Goal: Task Accomplishment & Management: Manage account settings

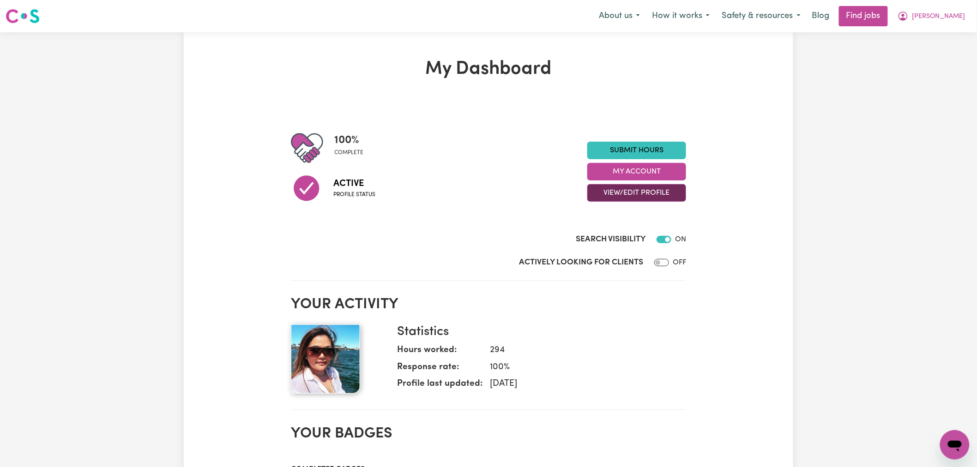
click at [669, 194] on button "View/Edit Profile" at bounding box center [636, 193] width 99 height 18
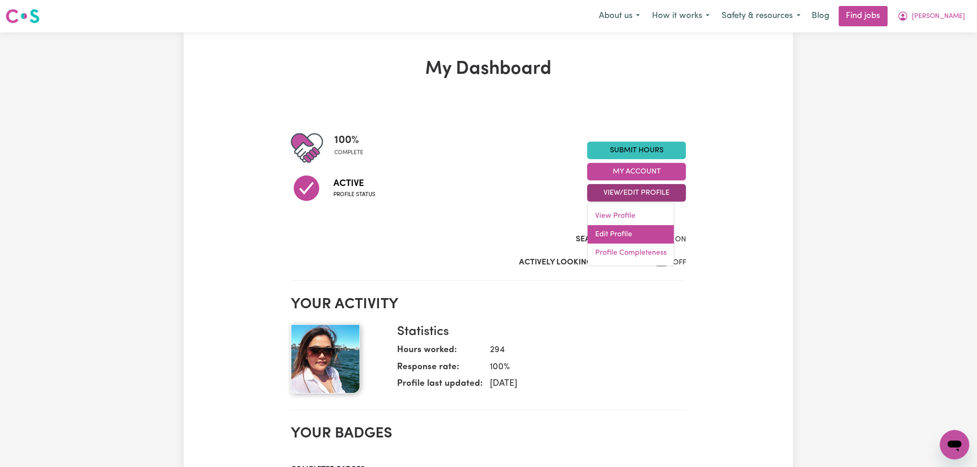
click at [637, 234] on link "Edit Profile" at bounding box center [631, 234] width 86 height 18
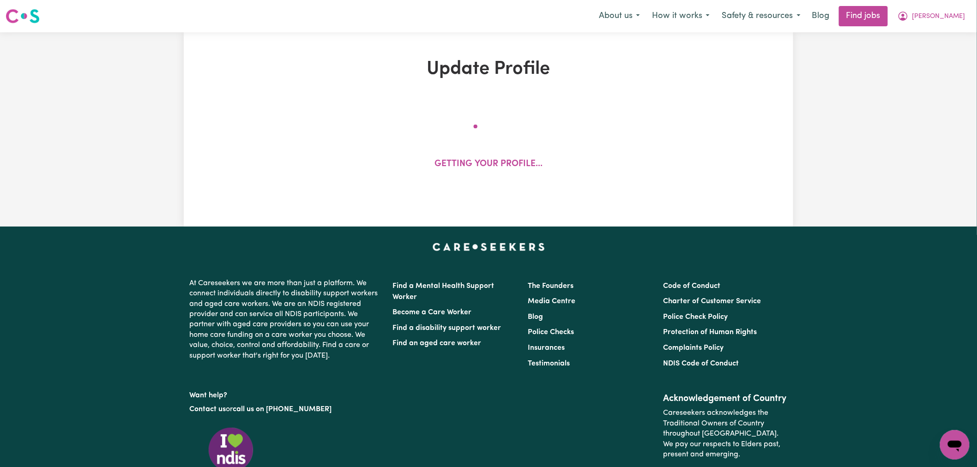
select select "[DEMOGRAPHIC_DATA]"
select select "Australian PR"
select select "Studying a healthcare related degree or qualification"
select select "60"
select select "90"
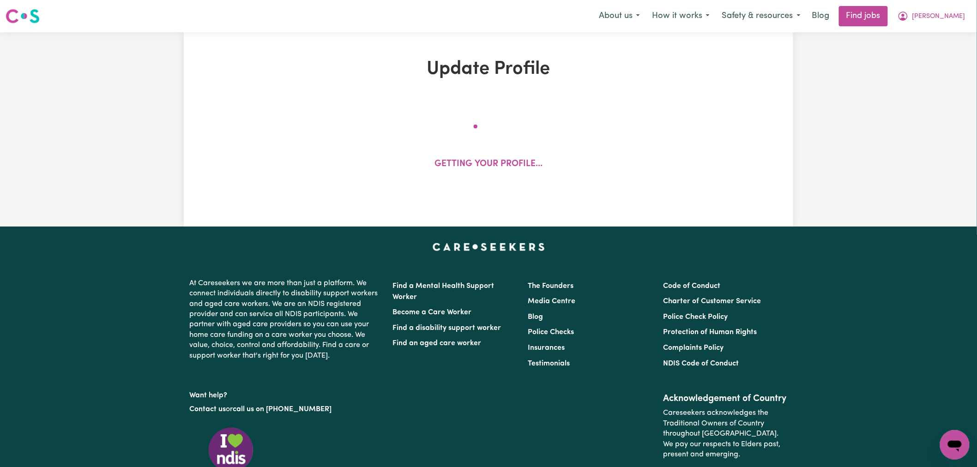
select select "120"
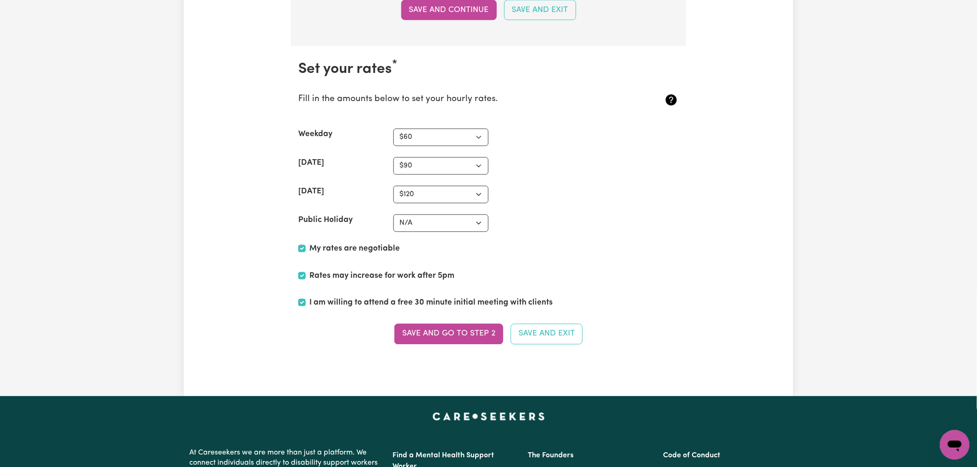
scroll to position [2256, 0]
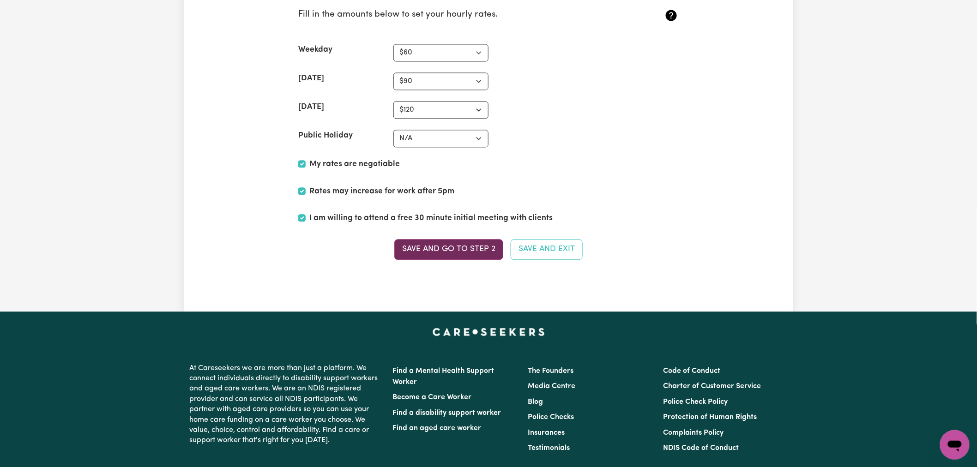
click at [442, 252] on button "Save and go to Step 2" at bounding box center [448, 249] width 109 height 20
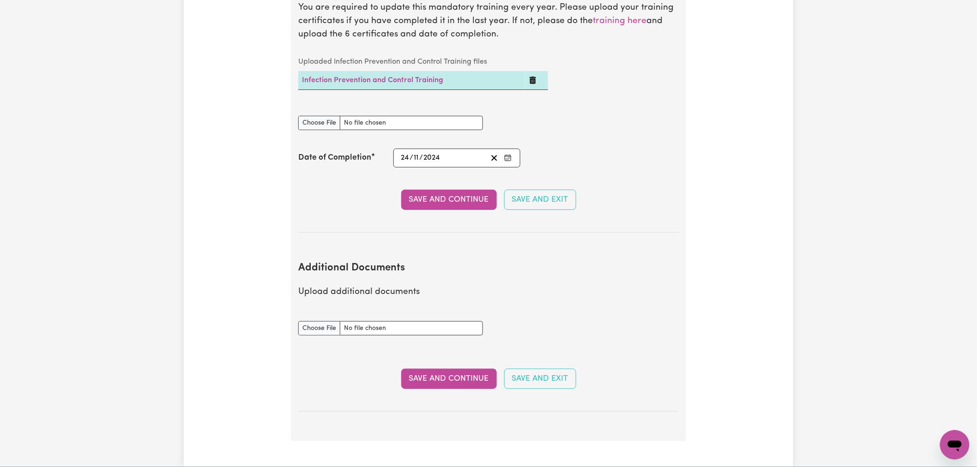
scroll to position [1590, 0]
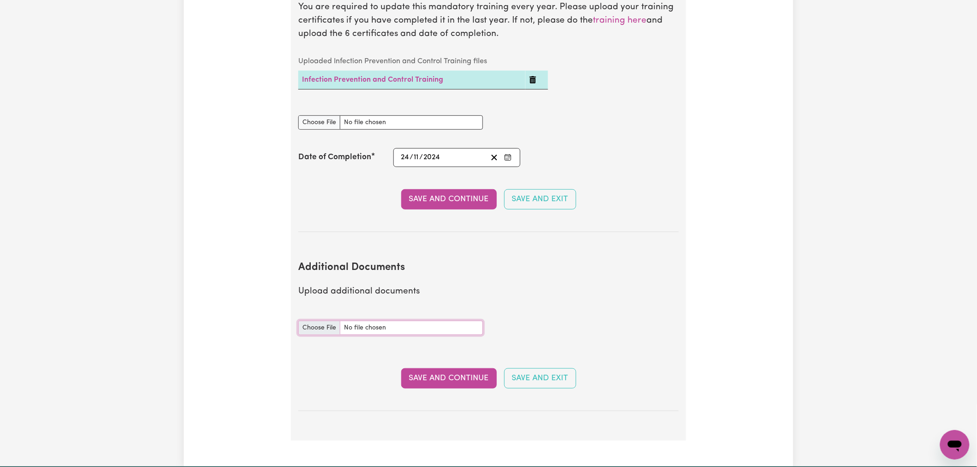
click at [320, 321] on input "Additional Documents document" at bounding box center [390, 328] width 185 height 14
click at [422, 368] on button "Save and Continue" at bounding box center [449, 378] width 96 height 20
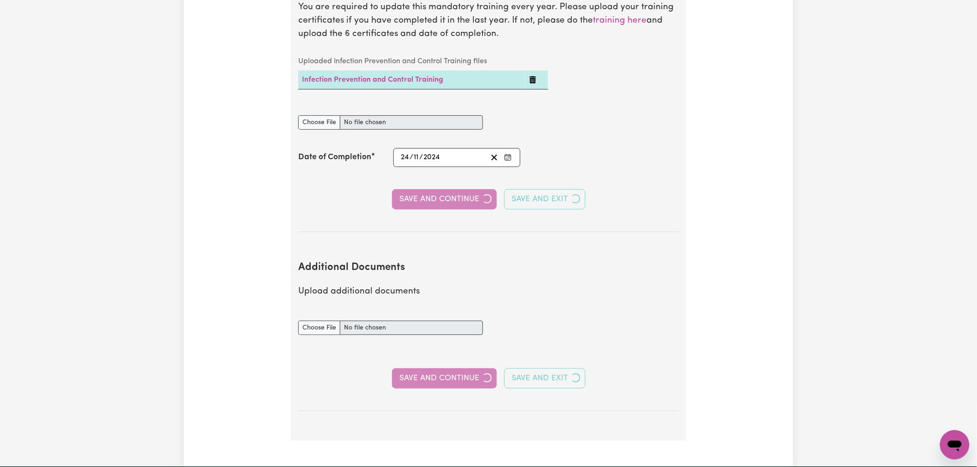
select select "2023"
select select "2019"
select select "2023"
select select "2018"
select select "2019"
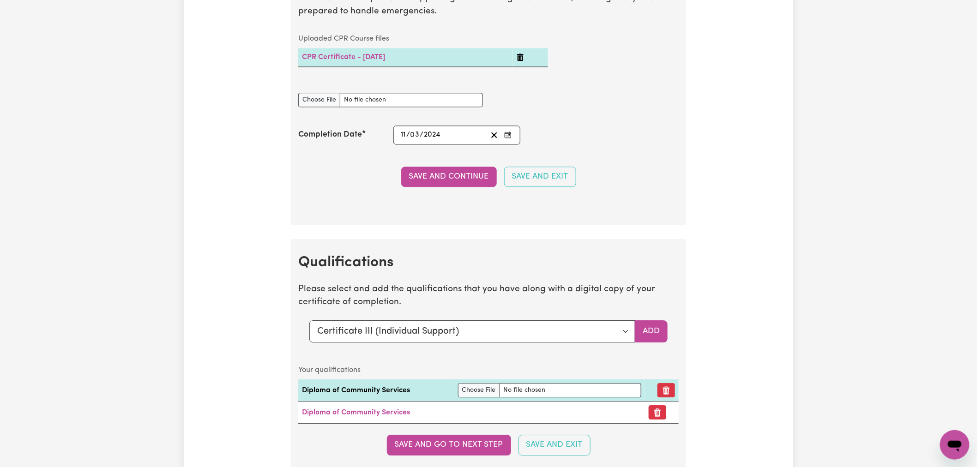
scroll to position [2462, 0]
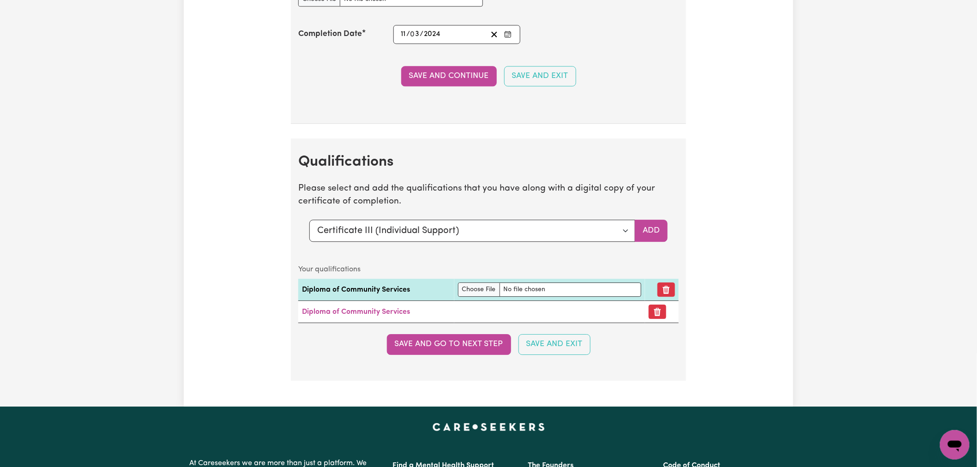
click at [601, 256] on section "Qualifications Please select and add the qualifications that you have along wit…" at bounding box center [488, 259] width 395 height 242
click at [482, 239] on select "Select a qualification to add... Certificate III (Individual Support) Certifica…" at bounding box center [472, 231] width 326 height 22
click at [309, 223] on select "Select a qualification to add... Certificate III (Individual Support) Certifica…" at bounding box center [472, 231] width 326 height 22
click at [640, 237] on button "Add" at bounding box center [651, 231] width 33 height 22
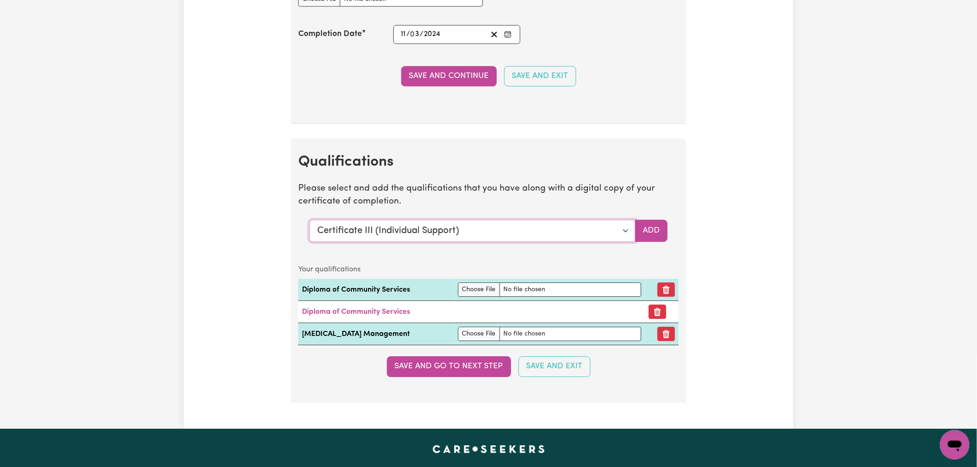
click at [620, 238] on select "Select a qualification to add... Certificate III (Individual Support) Certifica…" at bounding box center [472, 231] width 326 height 22
select select "[MEDICAL_DATA]"
click at [309, 223] on select "Select a qualification to add... Certificate III (Individual Support) Certifica…" at bounding box center [472, 231] width 326 height 22
click at [658, 234] on button "Add" at bounding box center [651, 231] width 33 height 22
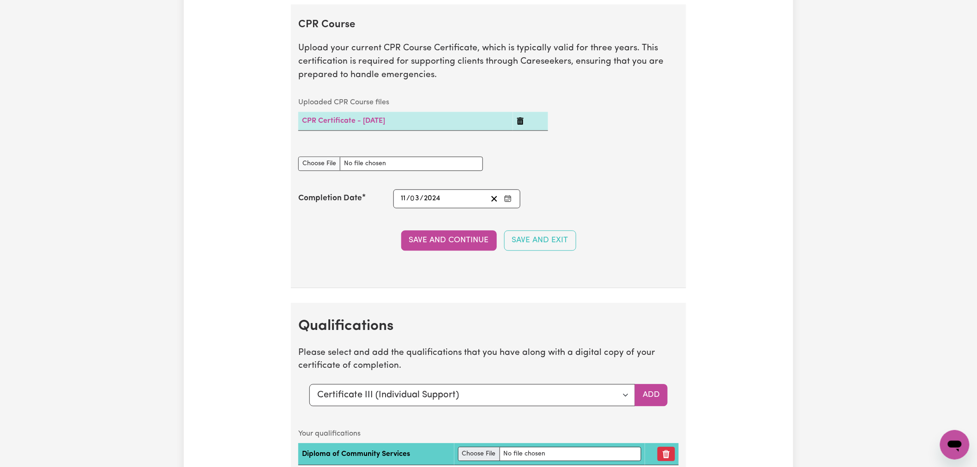
scroll to position [2205, 0]
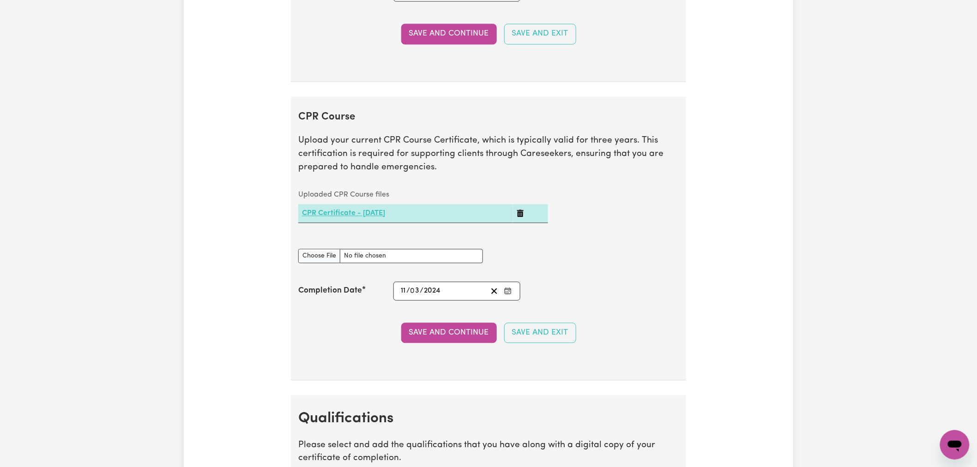
click at [385, 213] on link "CPR Certificate - [DATE]" at bounding box center [343, 213] width 83 height 7
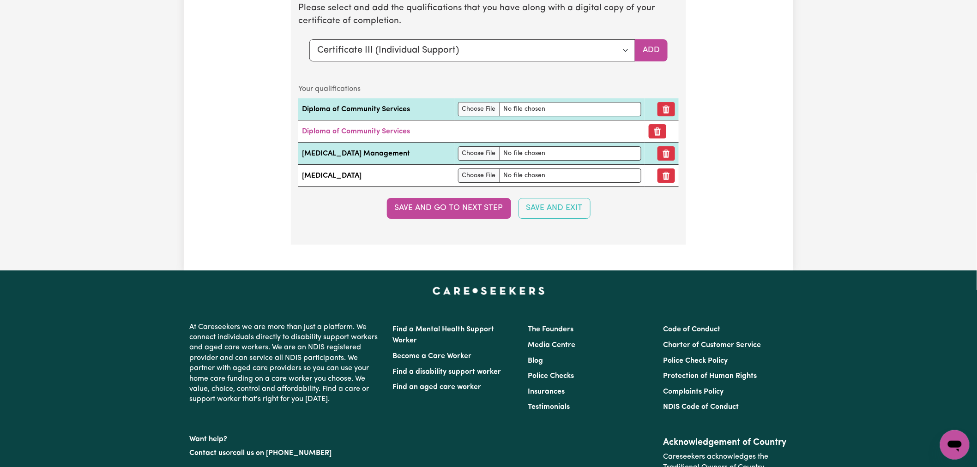
scroll to position [2564, 0]
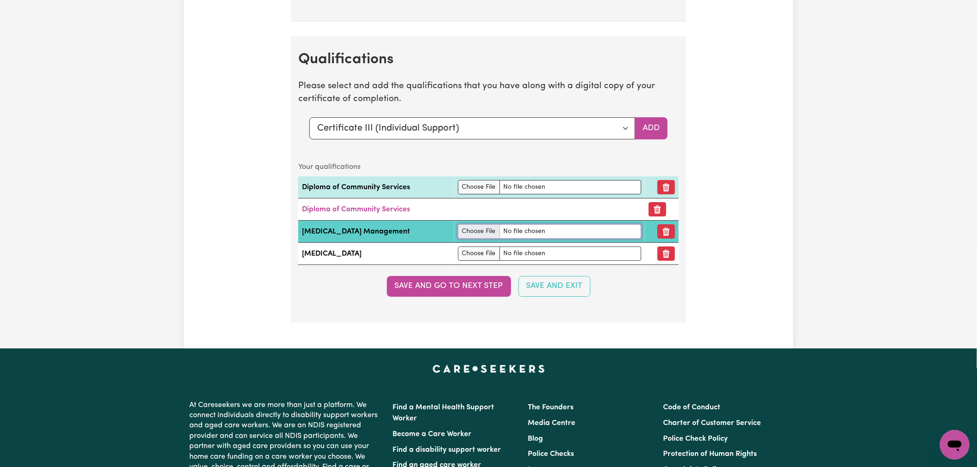
click at [487, 238] on input "file" at bounding box center [549, 231] width 183 height 14
type input "C:\fakepath\51049_1738747616191_First Aid cert.pdf"
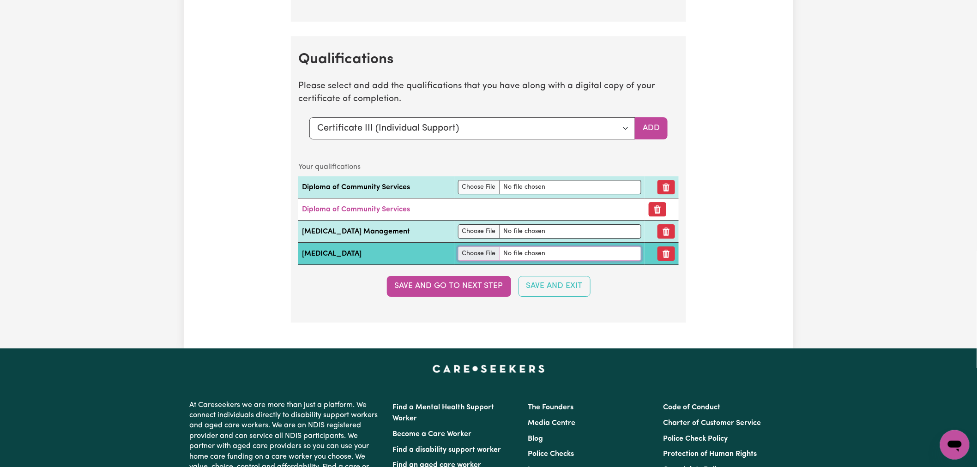
click at [490, 261] on input "file" at bounding box center [549, 253] width 183 height 14
type input "C:\fakepath\51049_1738747616191_First Aid cert.pdf"
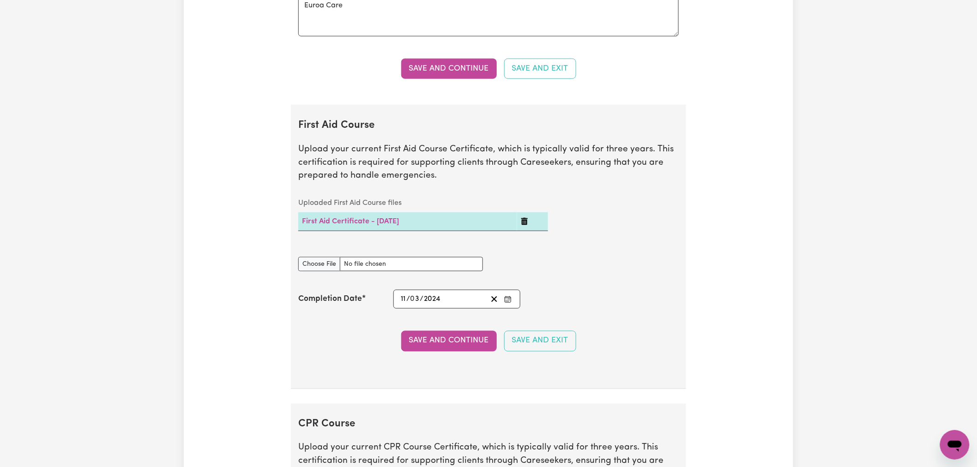
scroll to position [2051, 0]
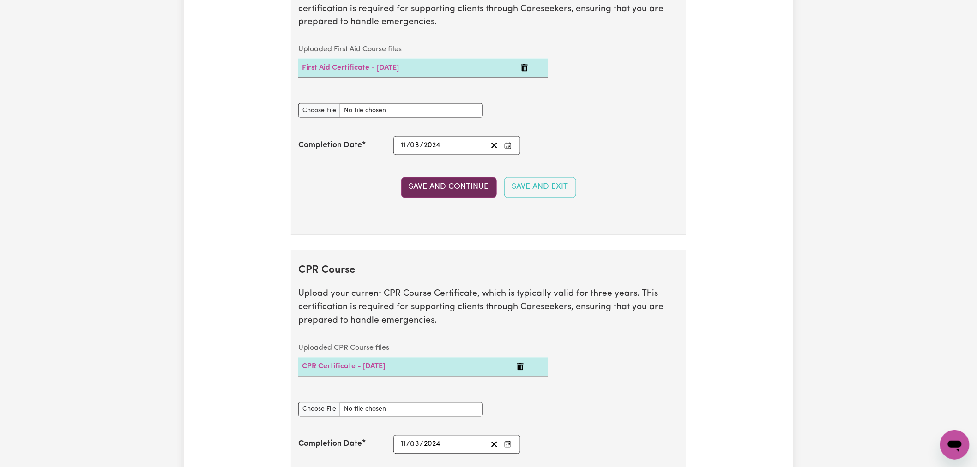
click at [433, 186] on button "Save and Continue" at bounding box center [449, 187] width 96 height 20
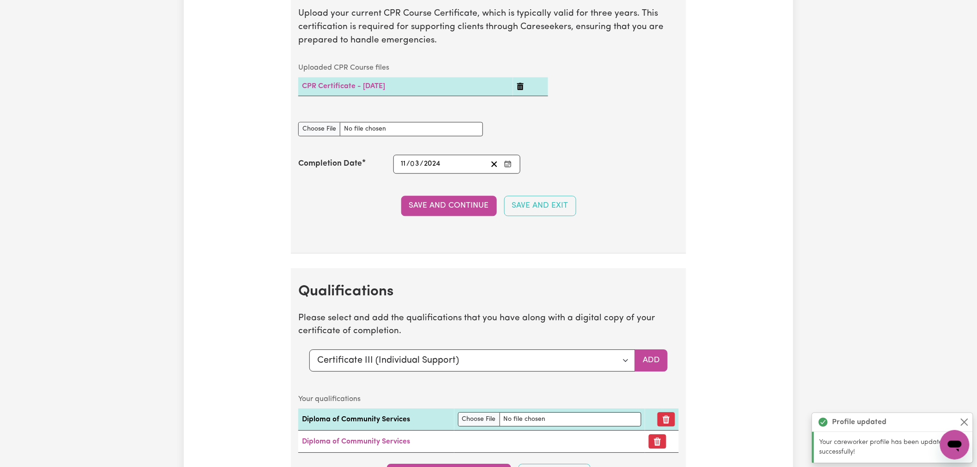
click at [465, 306] on section "Qualifications Please select and add the qualifications that you have along wit…" at bounding box center [488, 389] width 395 height 242
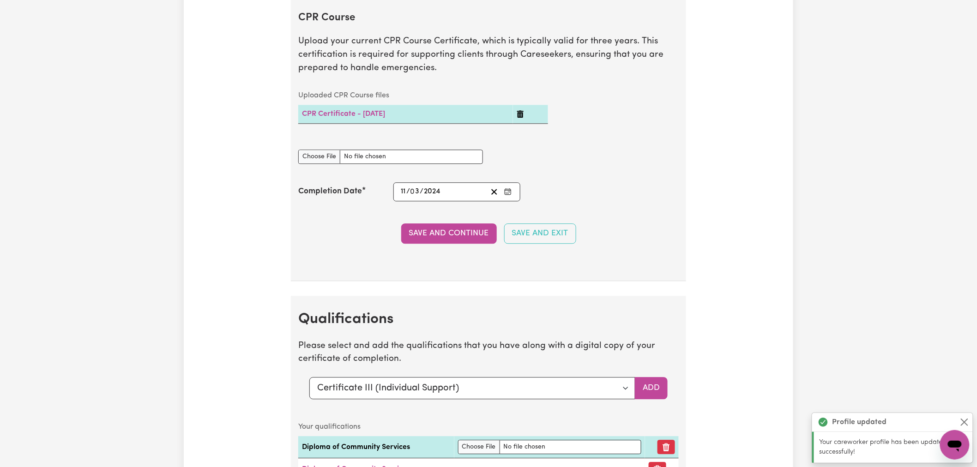
scroll to position [2612, 0]
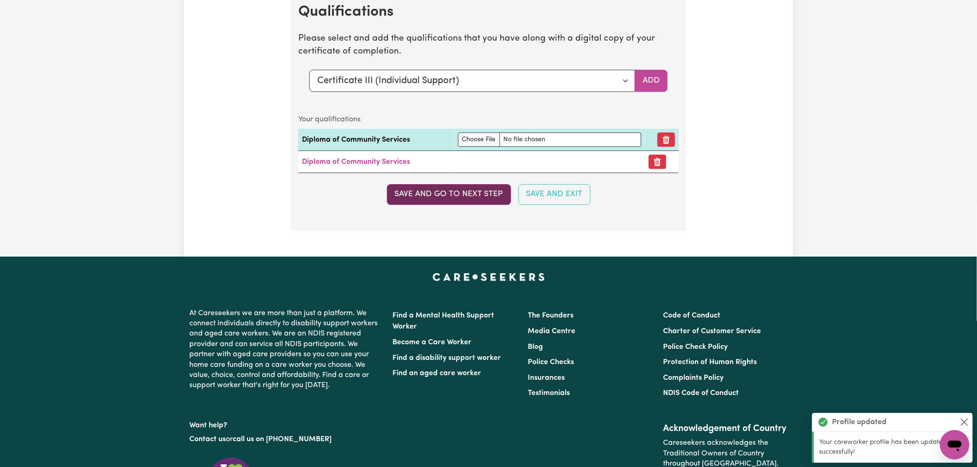
click at [456, 204] on button "Save and go to next step" at bounding box center [449, 194] width 124 height 20
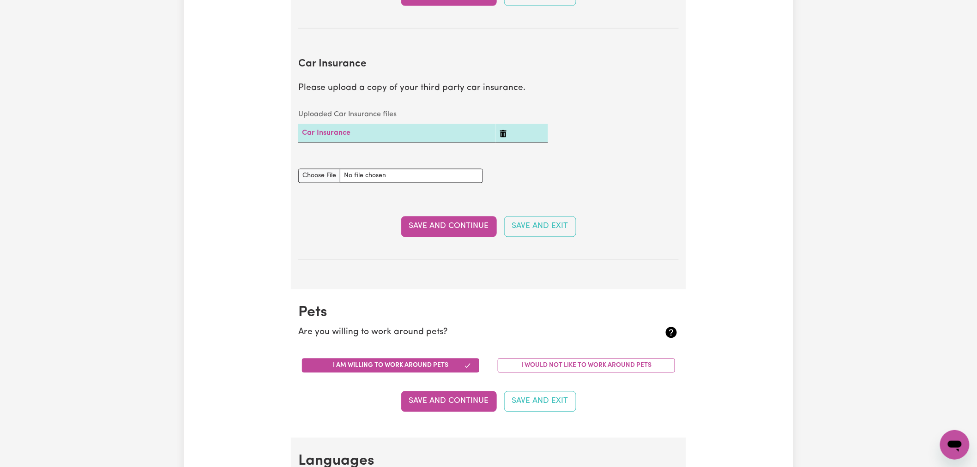
scroll to position [540, 0]
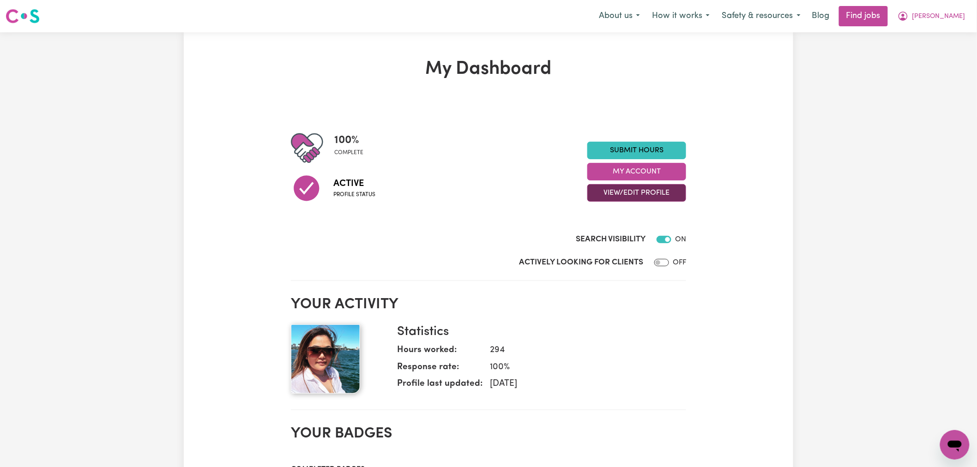
click at [667, 194] on button "View/Edit Profile" at bounding box center [636, 193] width 99 height 18
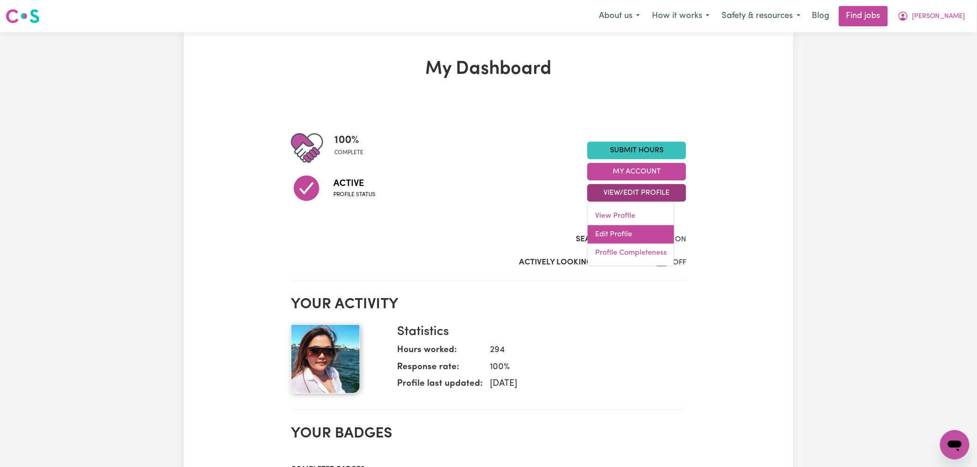
click at [650, 233] on link "Edit Profile" at bounding box center [631, 234] width 86 height 18
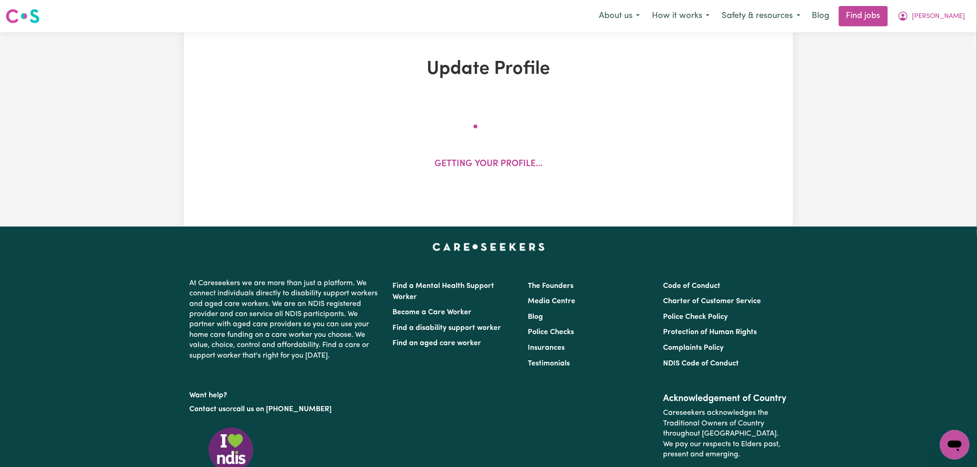
select select "[DEMOGRAPHIC_DATA]"
select select "Australian PR"
select select "Studying a healthcare related degree or qualification"
select select "60"
select select "90"
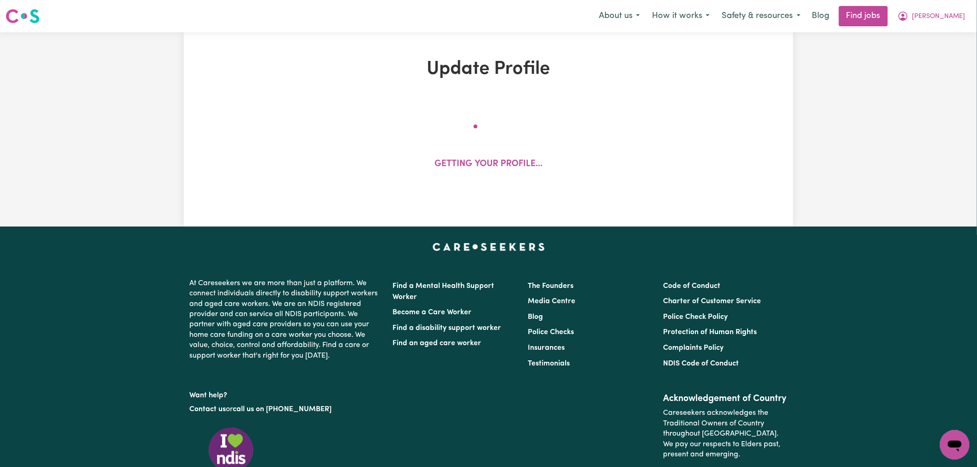
select select "120"
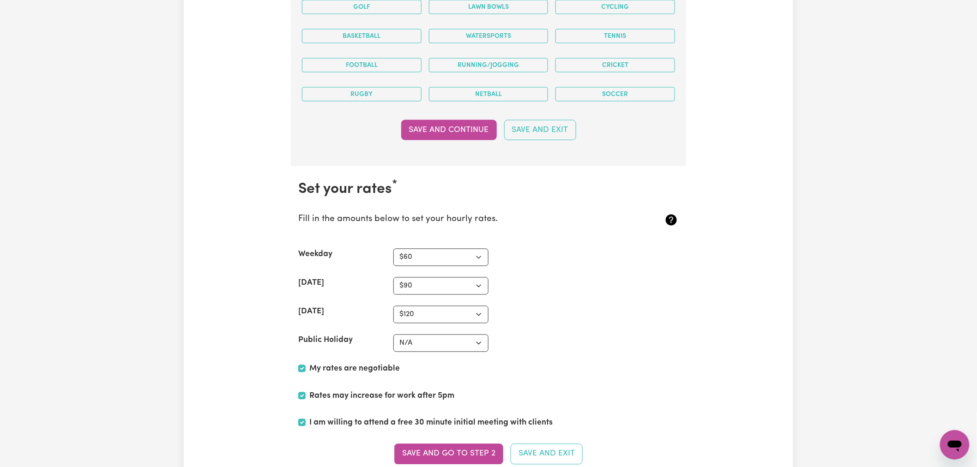
scroll to position [2410, 0]
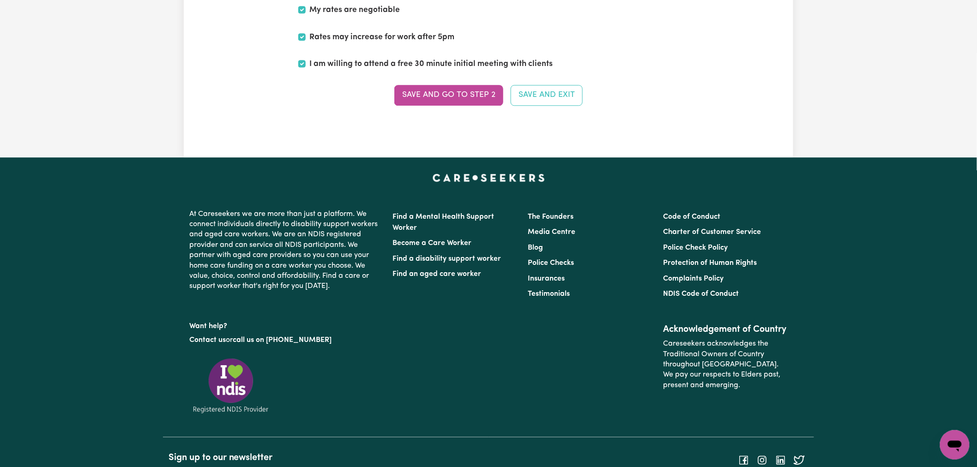
click at [447, 93] on button "Save and go to Step 2" at bounding box center [448, 95] width 109 height 20
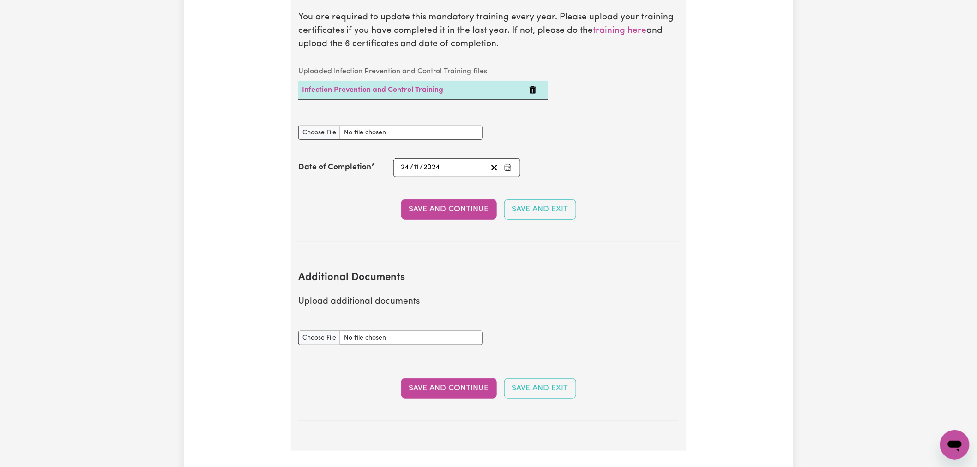
scroll to position [1713, 0]
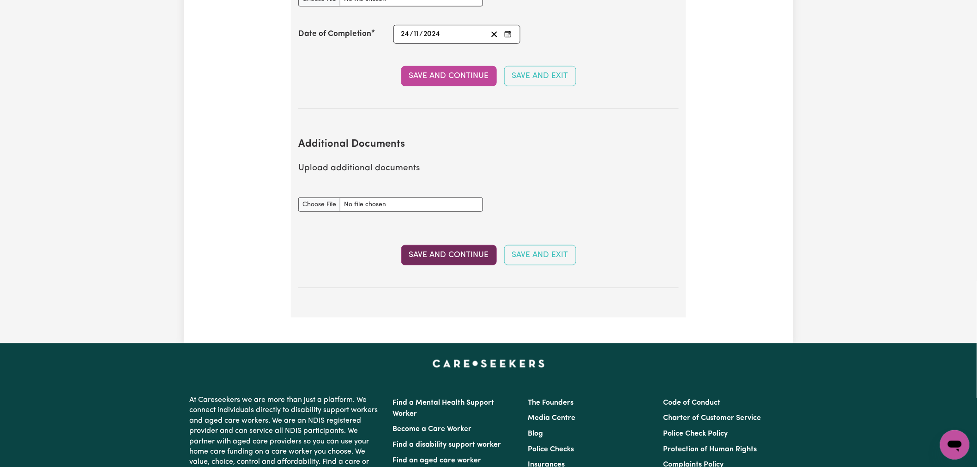
click at [435, 248] on button "Save and Continue" at bounding box center [449, 255] width 96 height 20
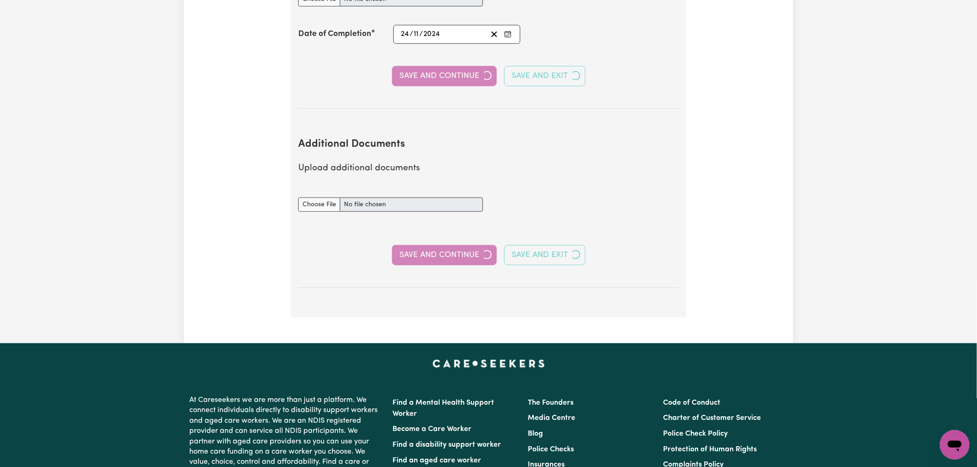
select select "2023"
select select "2019"
select select "2023"
select select "2018"
select select "2019"
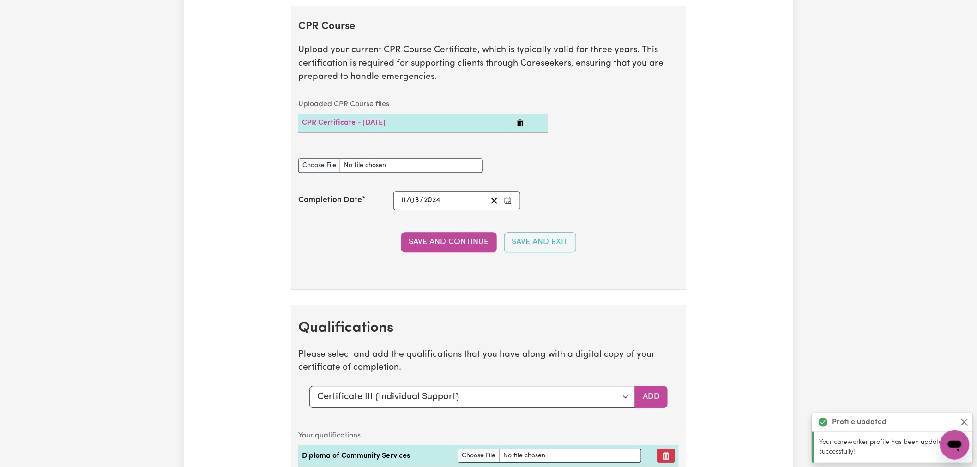
scroll to position [2429, 0]
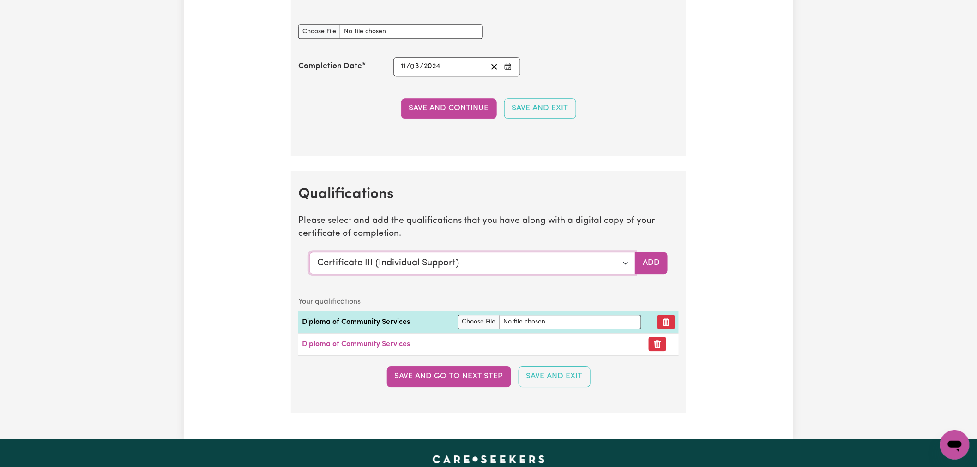
click at [590, 265] on select "Select a qualification to add... Certificate III (Individual Support) Certifica…" at bounding box center [472, 263] width 326 height 22
click at [309, 256] on select "Select a qualification to add... Certificate III (Individual Support) Certifica…" at bounding box center [472, 263] width 326 height 22
click at [654, 261] on button "Add" at bounding box center [651, 263] width 33 height 22
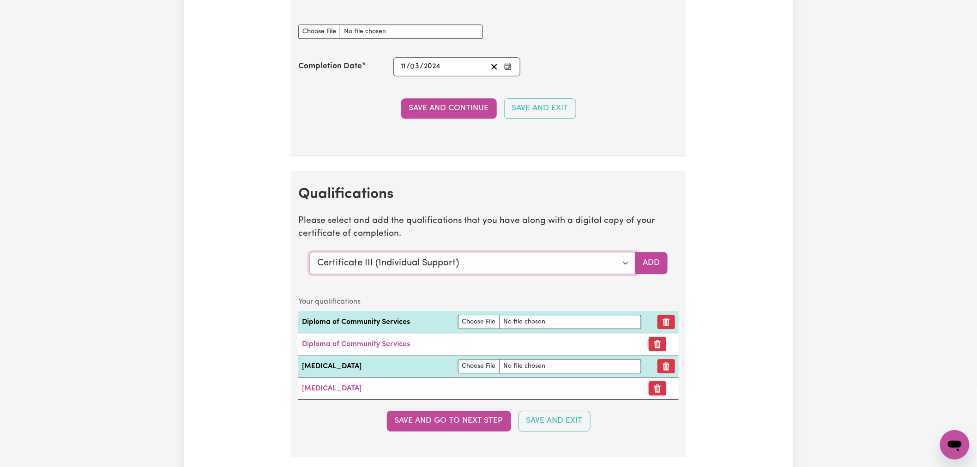
click at [583, 274] on select "Select a qualification to add... Certificate III (Individual Support) Certifica…" at bounding box center [472, 263] width 326 height 22
select select "[MEDICAL_DATA] Management"
click at [309, 256] on select "Select a qualification to add... Certificate III (Individual Support) Certifica…" at bounding box center [472, 263] width 326 height 22
click at [655, 266] on button "Add" at bounding box center [651, 263] width 33 height 22
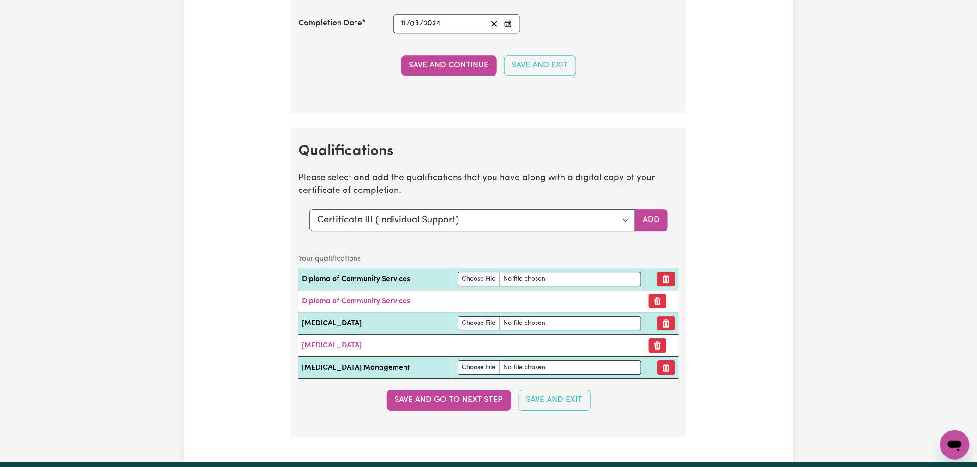
scroll to position [2532, 0]
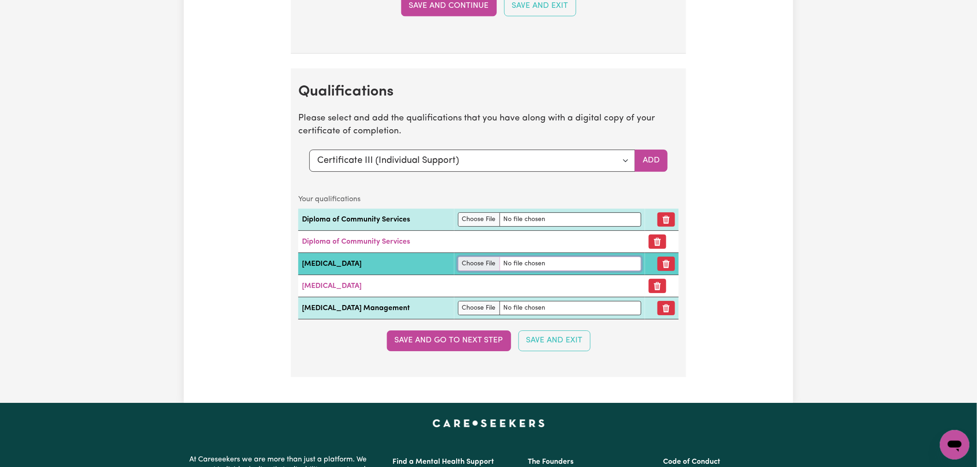
click at [474, 264] on input "file" at bounding box center [549, 264] width 183 height 14
type input "C:\fakepath\51049_1738747616191_First Aid cert.pdf"
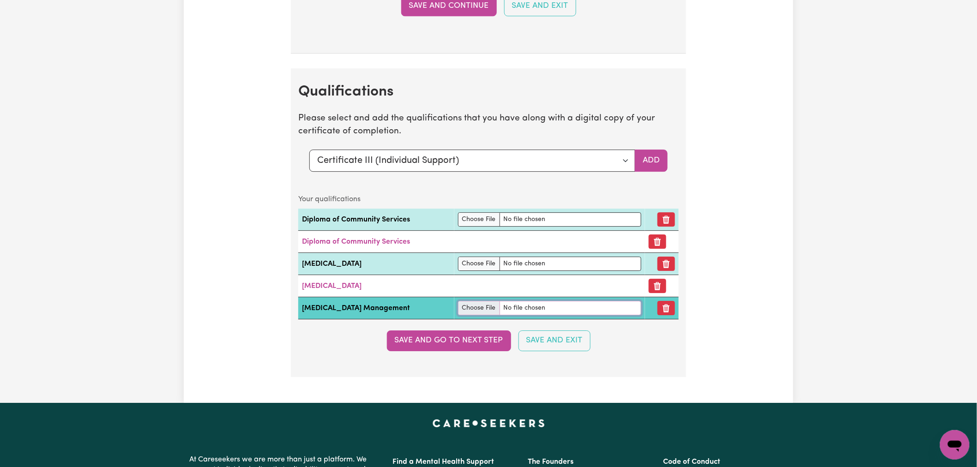
click at [478, 315] on input "file" at bounding box center [549, 308] width 183 height 14
type input "C:\fakepath\51049_1738747616191_First Aid cert.pdf"
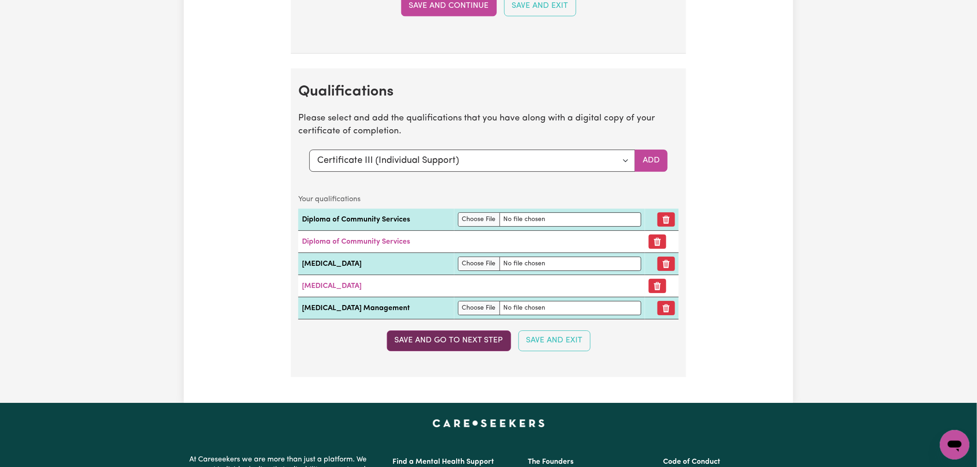
click at [463, 351] on button "Save and go to next step" at bounding box center [449, 340] width 124 height 20
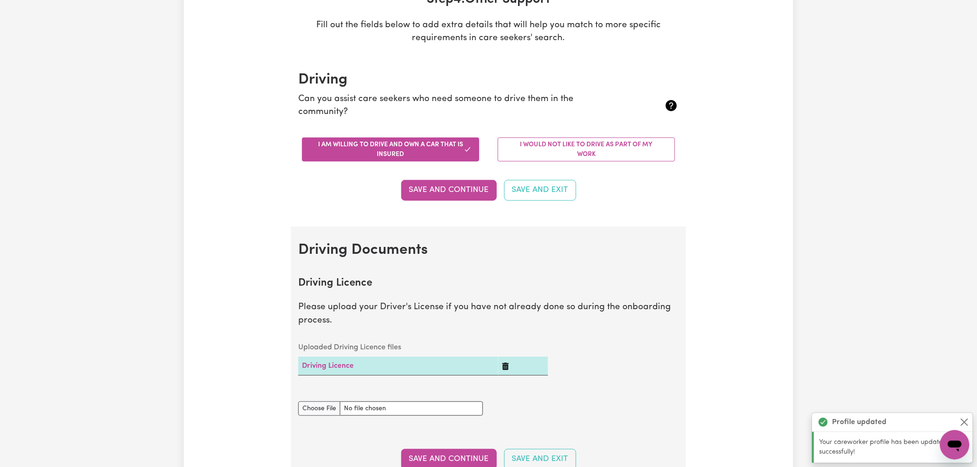
scroll to position [307, 0]
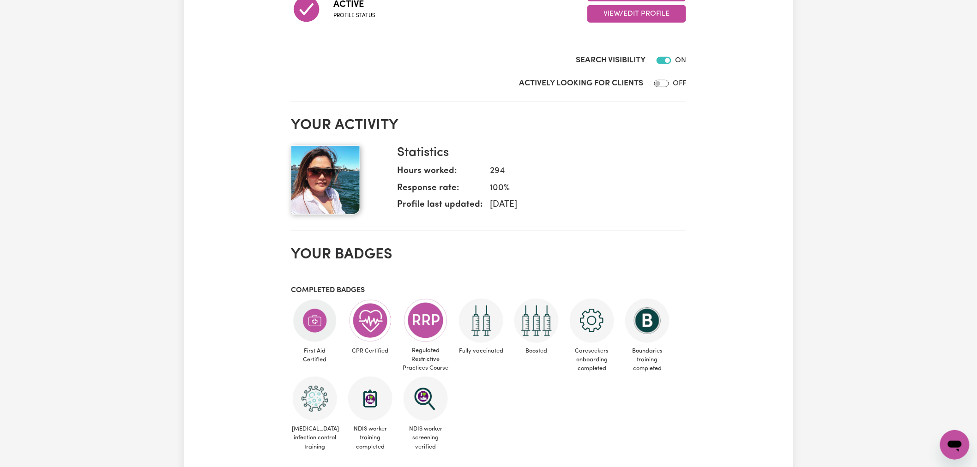
scroll to position [102, 0]
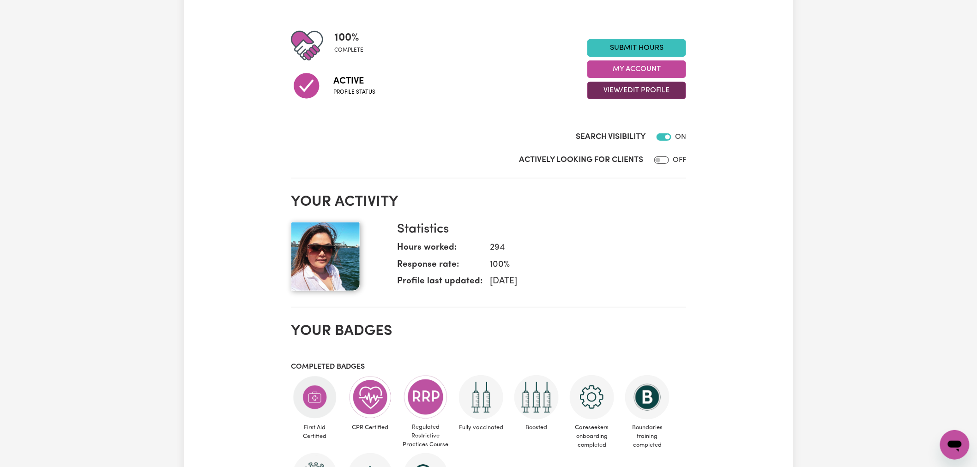
click at [637, 90] on button "View/Edit Profile" at bounding box center [636, 91] width 99 height 18
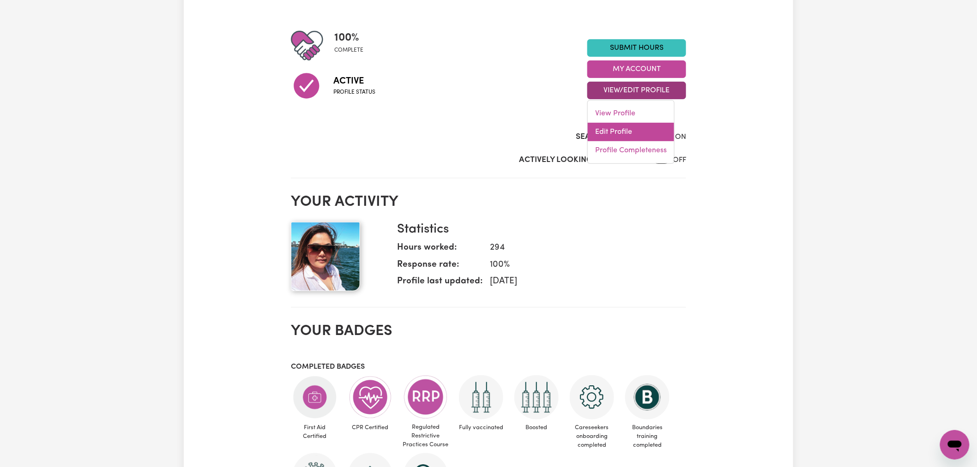
click at [638, 132] on link "Edit Profile" at bounding box center [631, 132] width 86 height 18
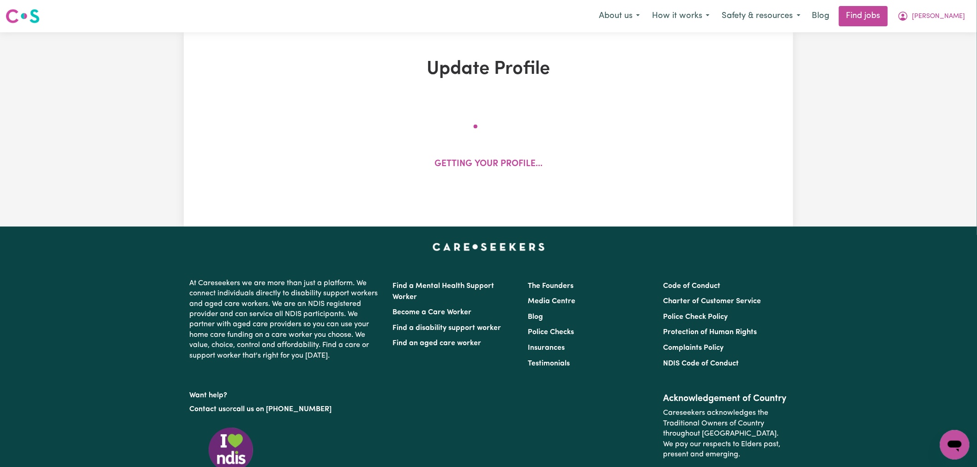
select select "[DEMOGRAPHIC_DATA]"
select select "Australian PR"
select select "Studying a healthcare related degree or qualification"
select select "60"
select select "90"
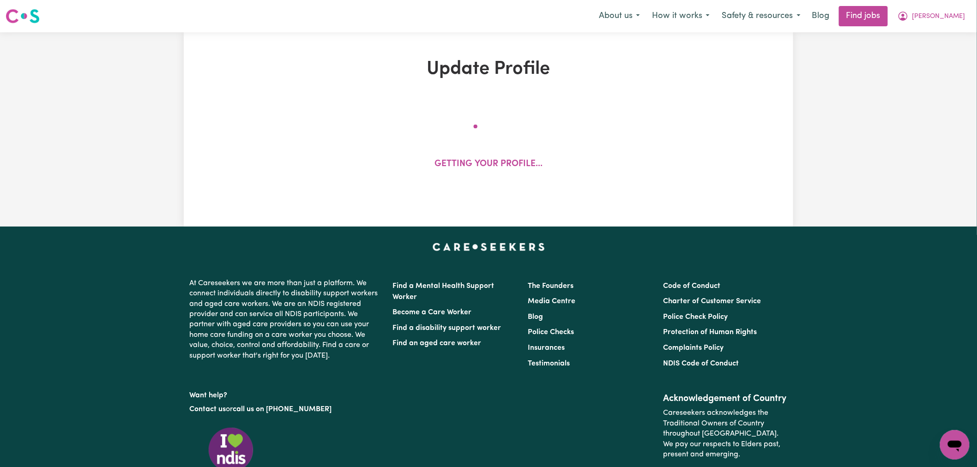
select select "120"
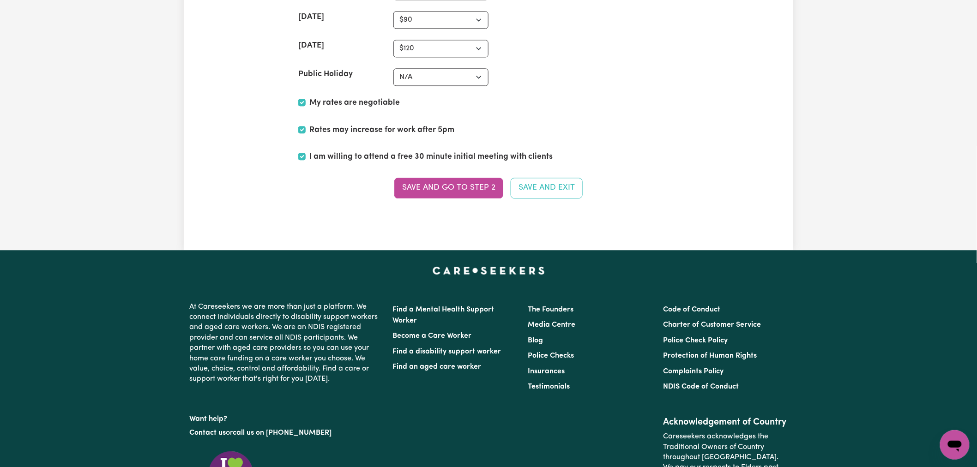
scroll to position [2410, 0]
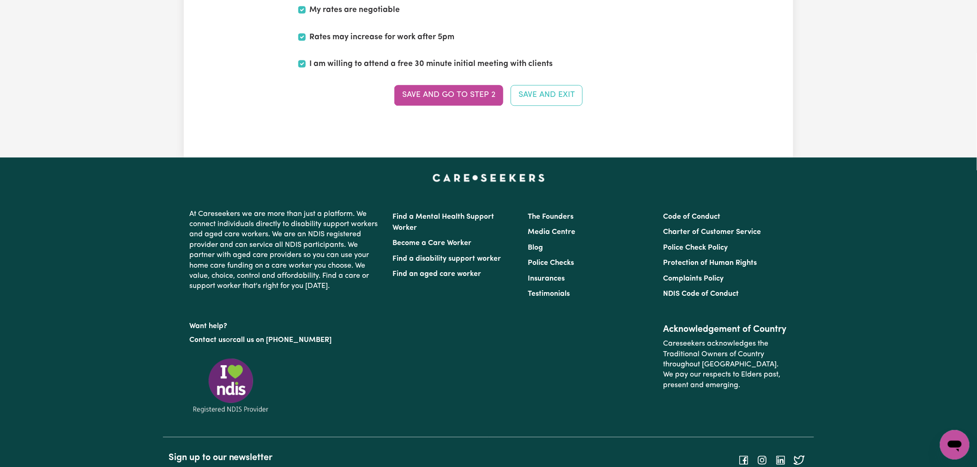
click at [451, 102] on button "Save and go to Step 2" at bounding box center [448, 95] width 109 height 20
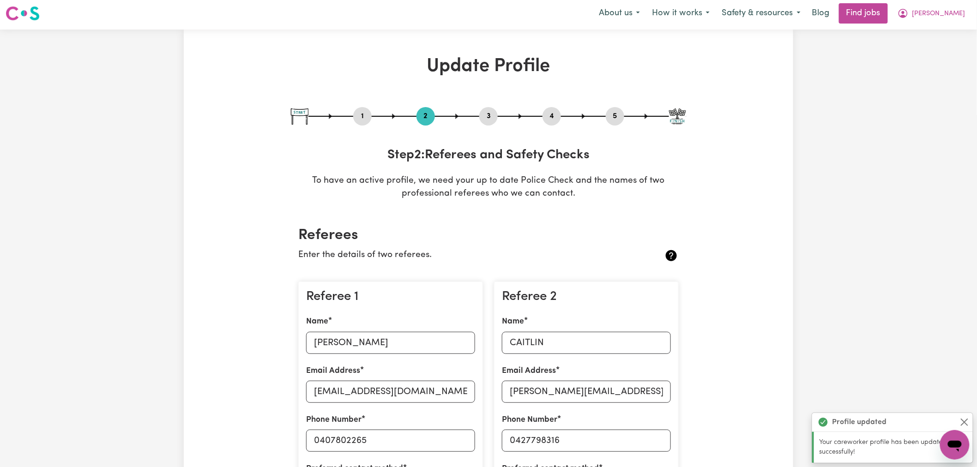
scroll to position [0, 0]
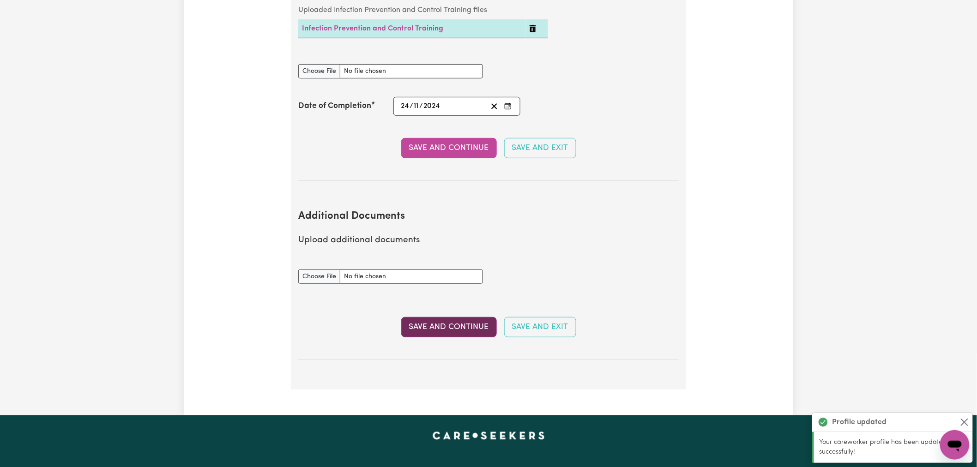
click at [463, 322] on button "Save and Continue" at bounding box center [449, 327] width 96 height 20
select select "2023"
select select "2019"
select select "2023"
select select "2018"
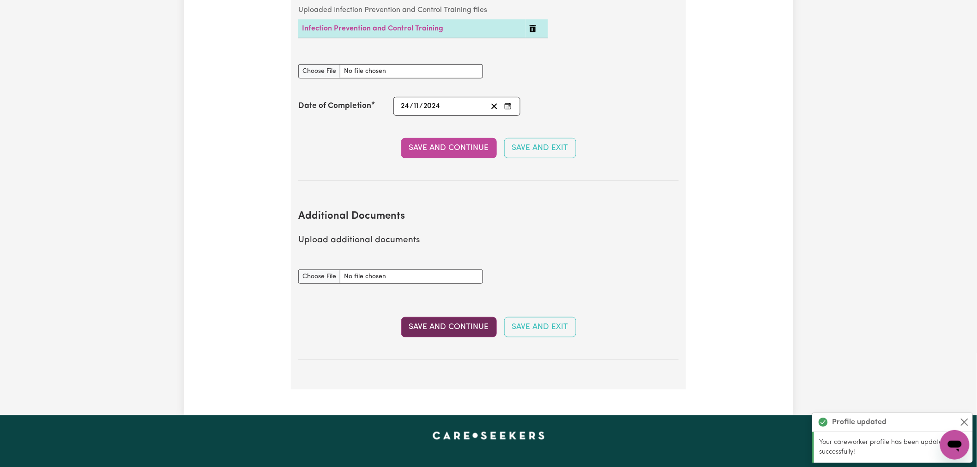
select select "2019"
select select "Certificate III (Individual Support)"
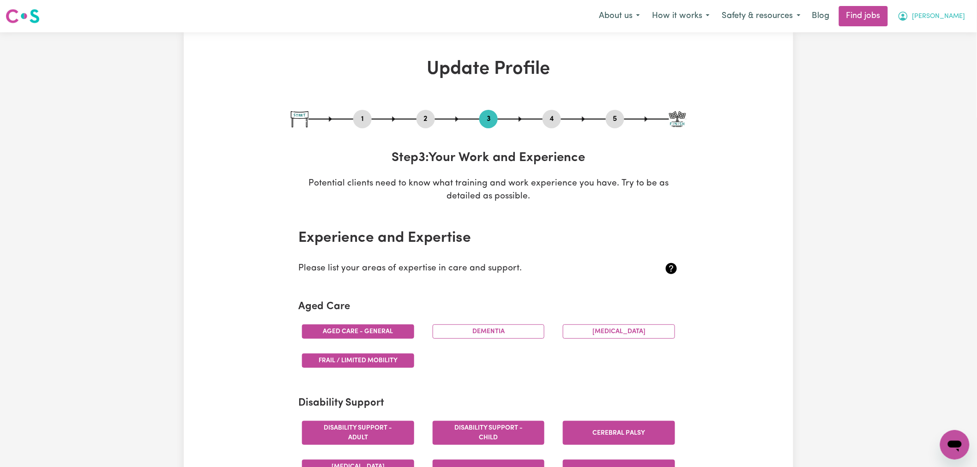
click at [952, 13] on span "[PERSON_NAME]" at bounding box center [938, 17] width 53 height 10
click at [938, 49] on link "My Dashboard" at bounding box center [934, 53] width 73 height 18
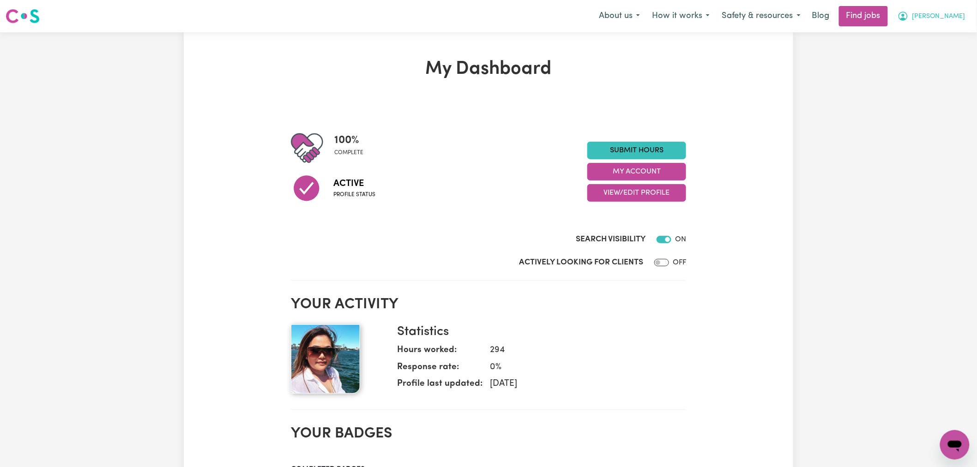
click at [949, 18] on span "[PERSON_NAME]" at bounding box center [938, 17] width 53 height 10
click at [943, 32] on link "My Account" at bounding box center [934, 36] width 73 height 18
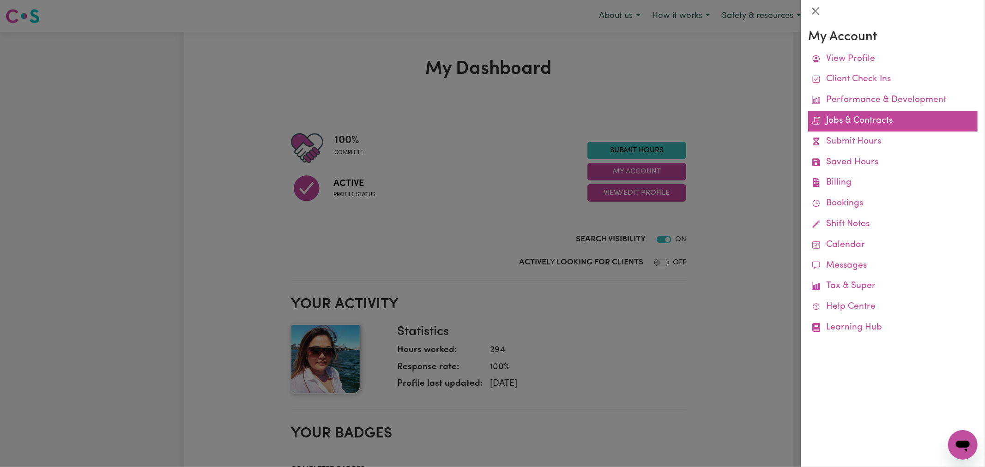
click at [838, 122] on link "Jobs & Contracts" at bounding box center [892, 121] width 169 height 21
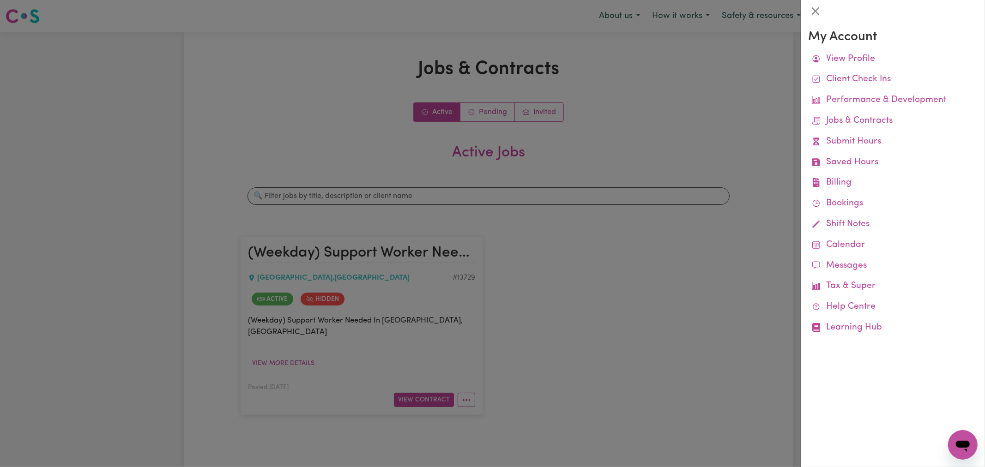
click at [488, 114] on div at bounding box center [492, 233] width 985 height 467
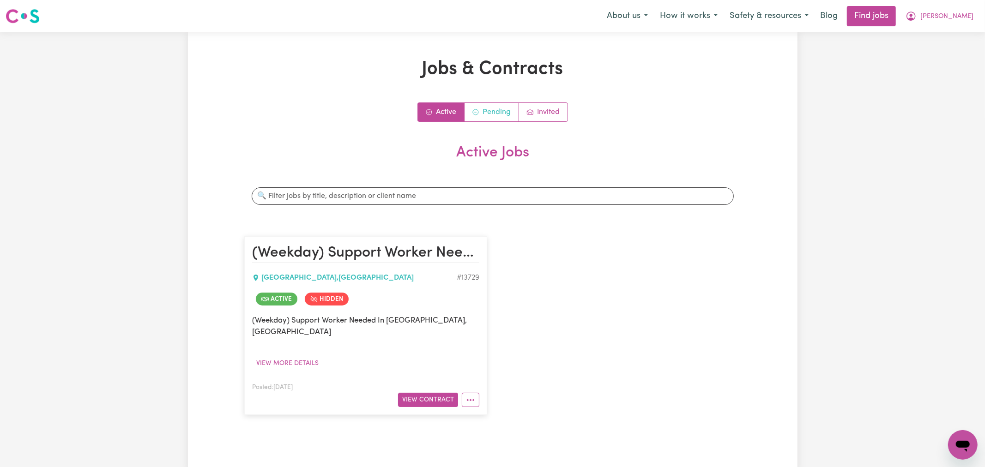
click at [499, 108] on link "Pending" at bounding box center [491, 112] width 54 height 18
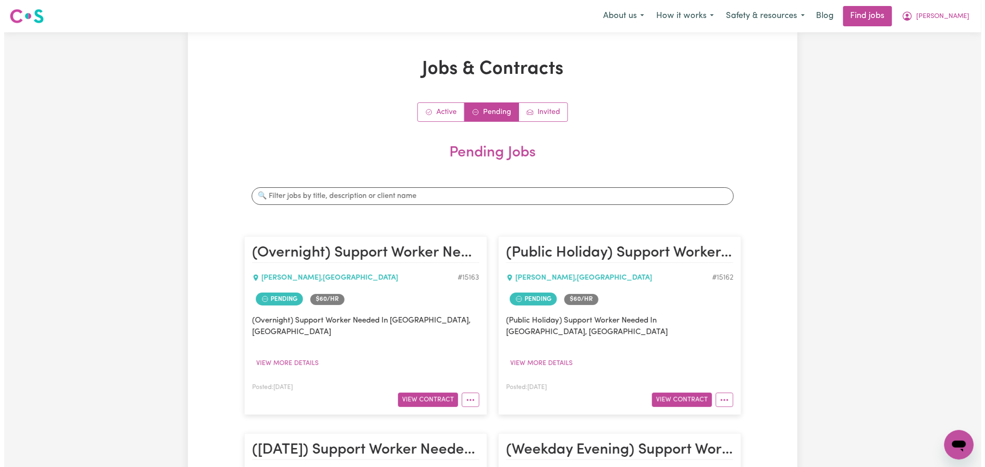
scroll to position [205, 0]
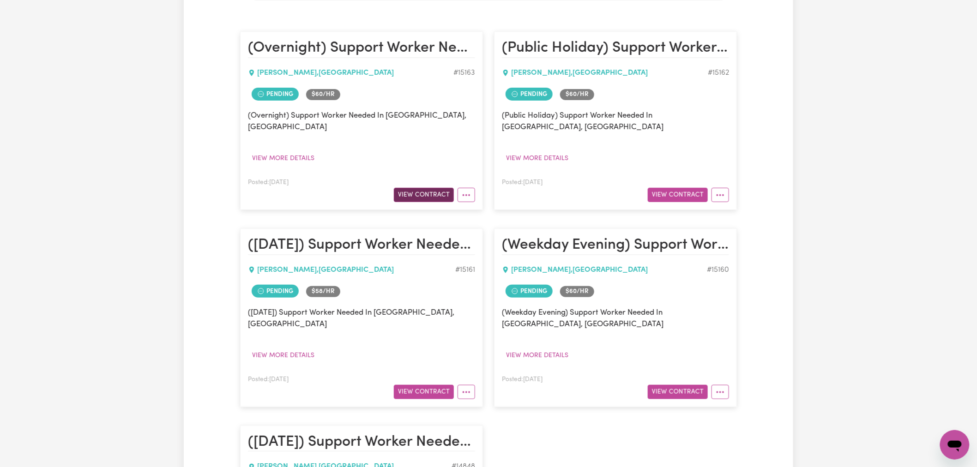
click at [449, 188] on button "View Contract" at bounding box center [424, 195] width 60 height 14
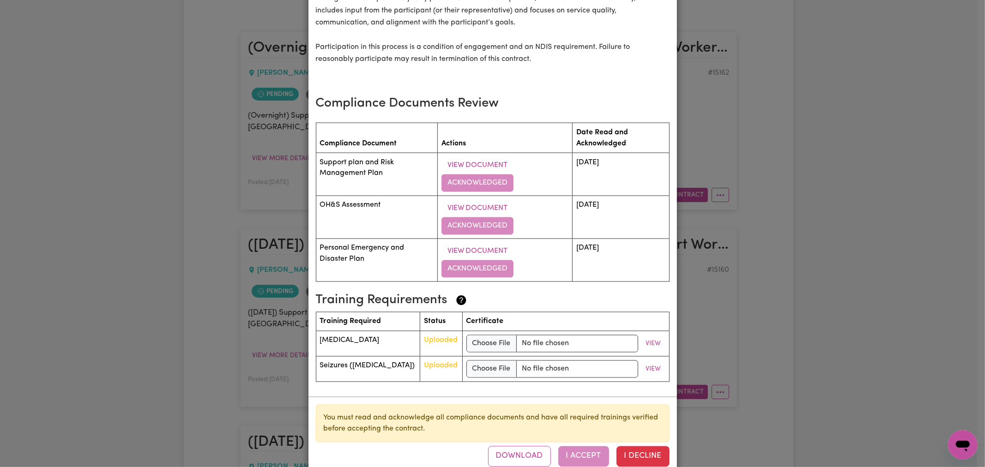
scroll to position [1326, 0]
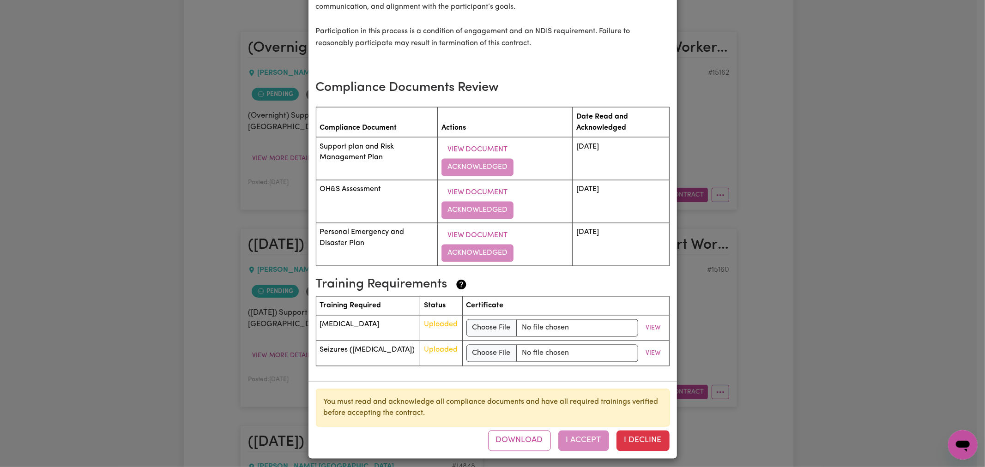
click at [569, 431] on div "Download I Accept I Decline" at bounding box center [578, 441] width 181 height 20
click at [446, 321] on span "Uploaded" at bounding box center [441, 324] width 34 height 7
click at [652, 322] on button "View" at bounding box center [654, 328] width 24 height 14
click at [588, 437] on div "Download I Accept I Decline" at bounding box center [578, 441] width 181 height 20
click at [471, 159] on td "View Document Acknowledged" at bounding box center [505, 158] width 135 height 43
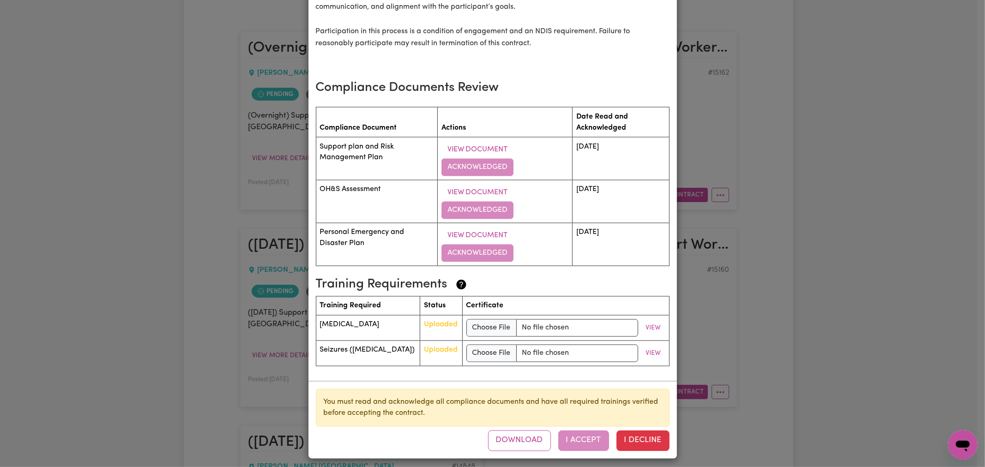
click at [474, 156] on td "View Document Acknowledged" at bounding box center [505, 158] width 135 height 43
click at [485, 143] on button "View Document" at bounding box center [477, 150] width 72 height 18
click at [471, 185] on button "View Document" at bounding box center [477, 193] width 72 height 18
click at [480, 227] on button "View Document" at bounding box center [477, 236] width 72 height 18
click at [596, 456] on div "(Overnight) Support Worker Needed In [GEOGRAPHIC_DATA], [GEOGRAPHIC_DATA] Contr…" at bounding box center [492, 233] width 985 height 467
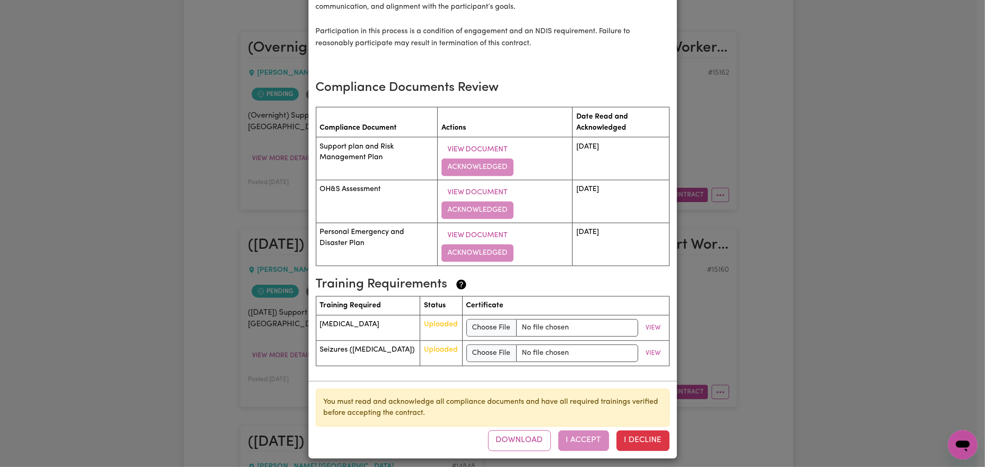
click at [584, 439] on div "Download I Accept I Decline" at bounding box center [578, 441] width 181 height 20
drag, startPoint x: 357, startPoint y: 408, endPoint x: 391, endPoint y: 405, distance: 34.3
click at [391, 405] on div "You must read and acknowledge all compliance documents and have all required tr…" at bounding box center [493, 408] width 354 height 38
click at [522, 397] on div "You must read and acknowledge all compliance documents and have all required tr…" at bounding box center [493, 408] width 354 height 38
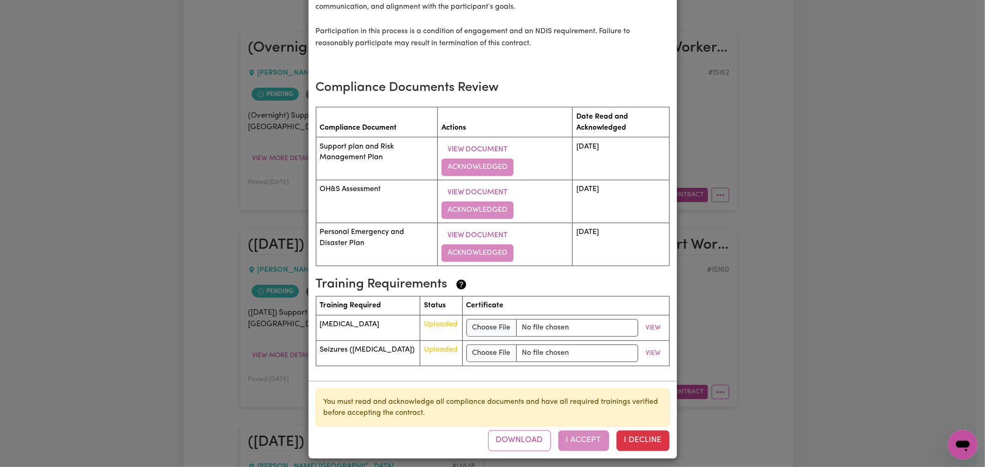
click at [424, 347] on span "Uploaded" at bounding box center [441, 350] width 34 height 7
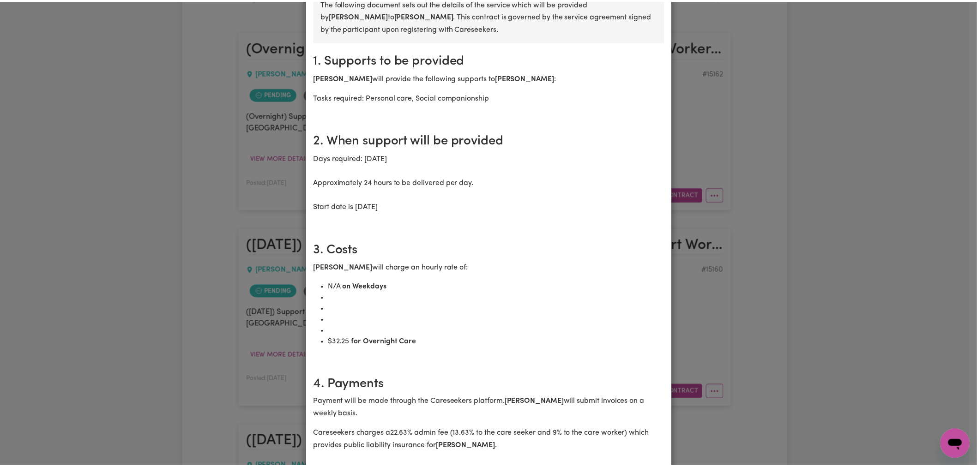
scroll to position [0, 0]
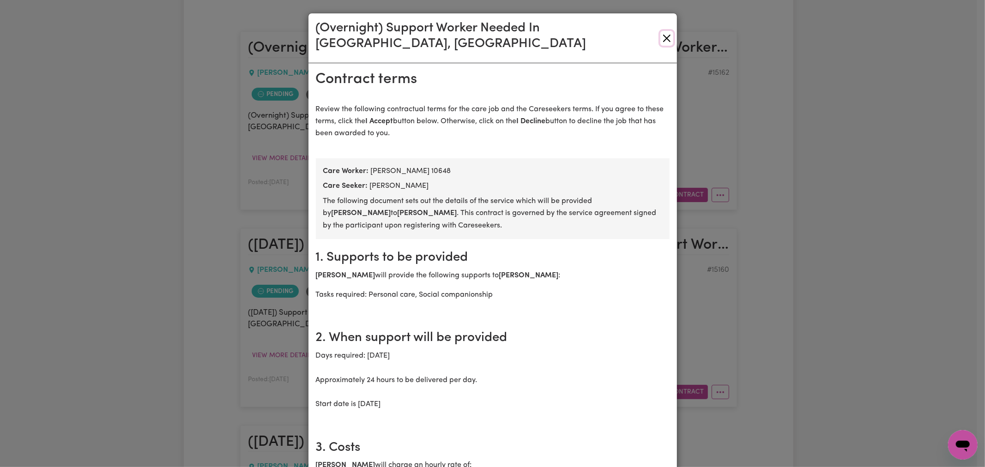
click at [661, 34] on button "Close" at bounding box center [666, 38] width 12 height 15
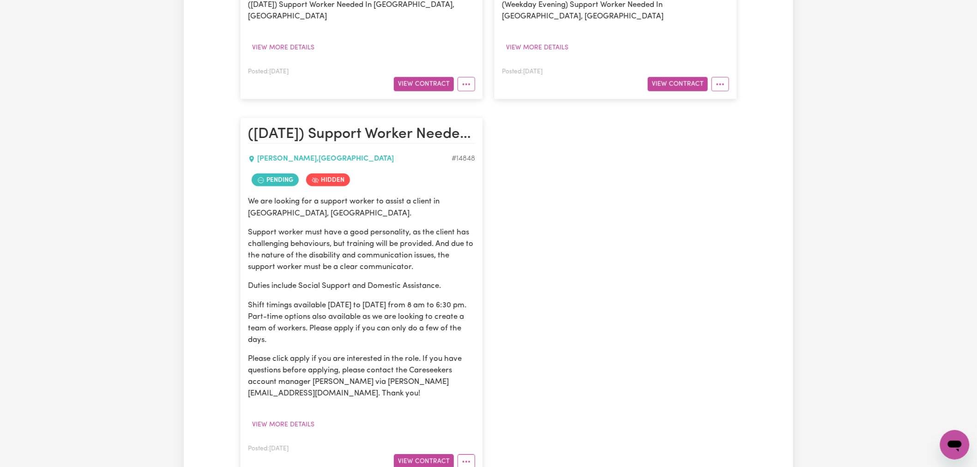
scroll to position [256, 0]
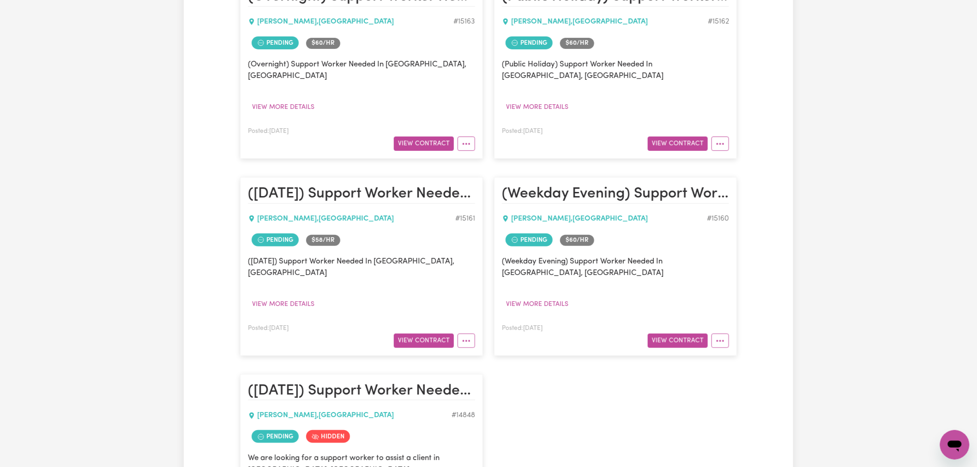
click at [444, 230] on div "Pending $ 58 /hr" at bounding box center [361, 240] width 227 height 20
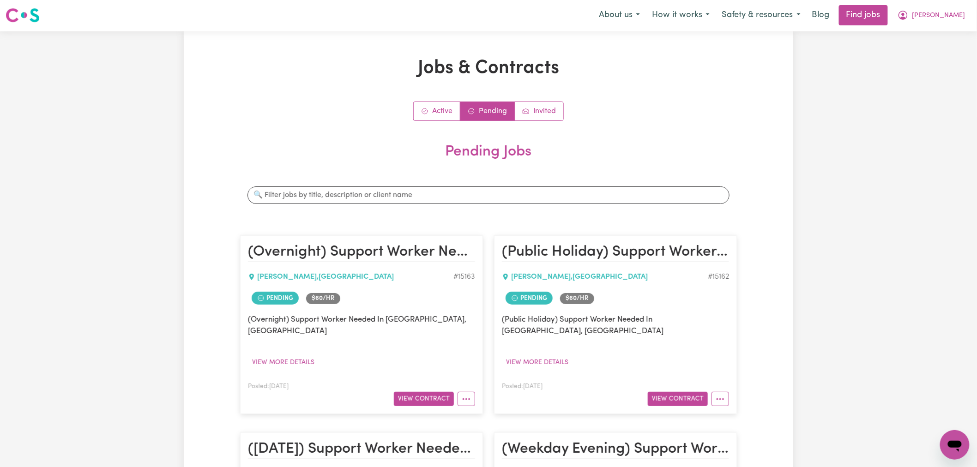
scroll to position [0, 0]
drag, startPoint x: 939, startPoint y: 18, endPoint x: 944, endPoint y: 24, distance: 8.2
click at [907, 18] on icon "My Account" at bounding box center [902, 16] width 9 height 9
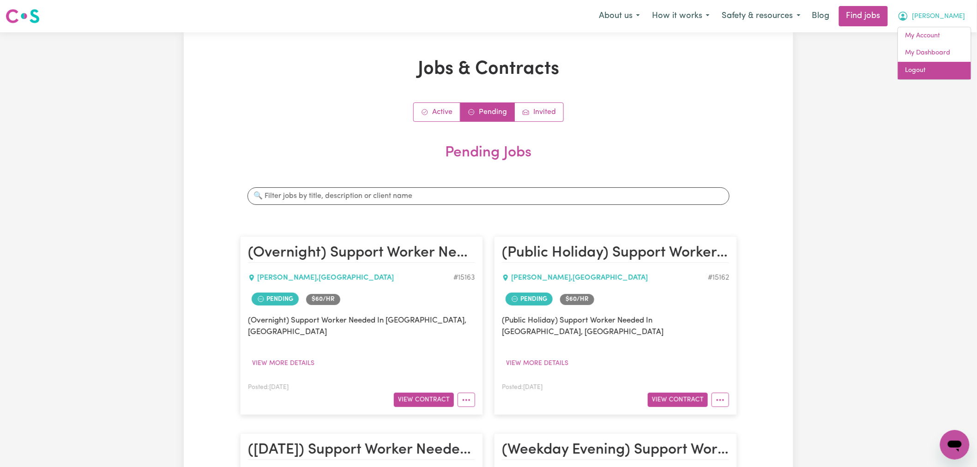
click at [925, 62] on link "Logout" at bounding box center [934, 71] width 73 height 18
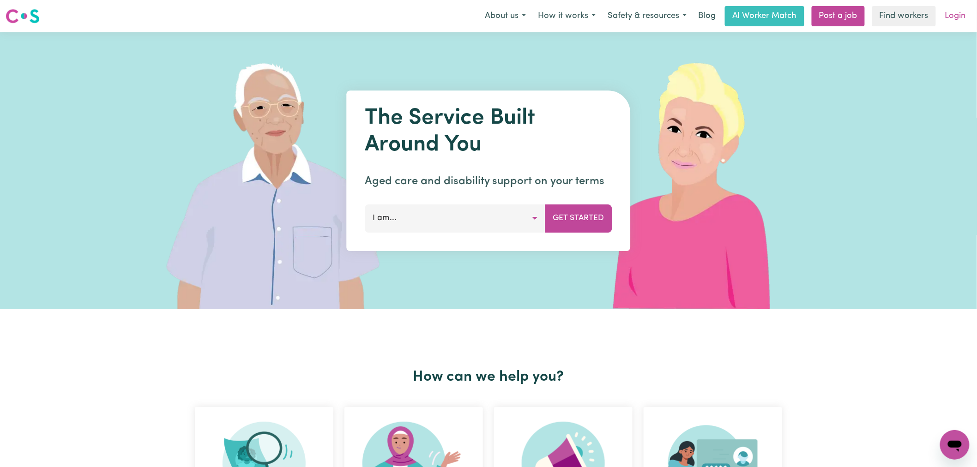
click at [957, 15] on link "Login" at bounding box center [955, 16] width 32 height 20
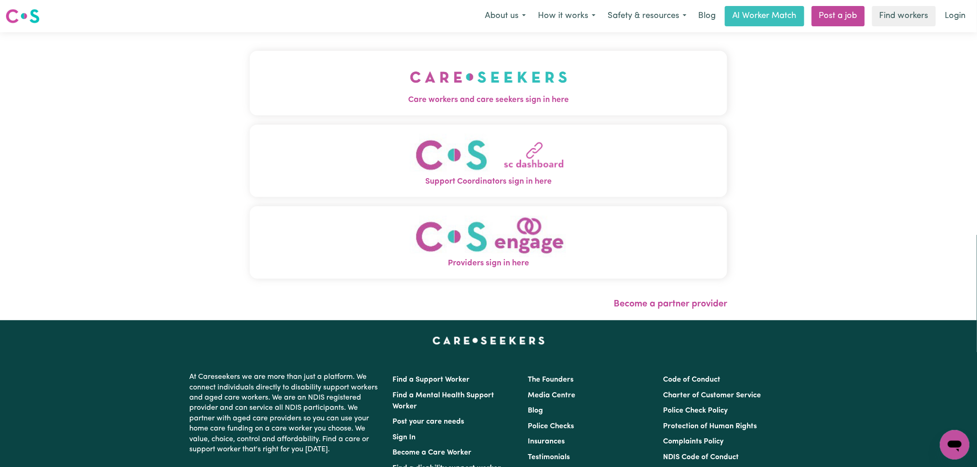
click at [301, 131] on button "Support Coordinators sign in here" at bounding box center [488, 161] width 477 height 72
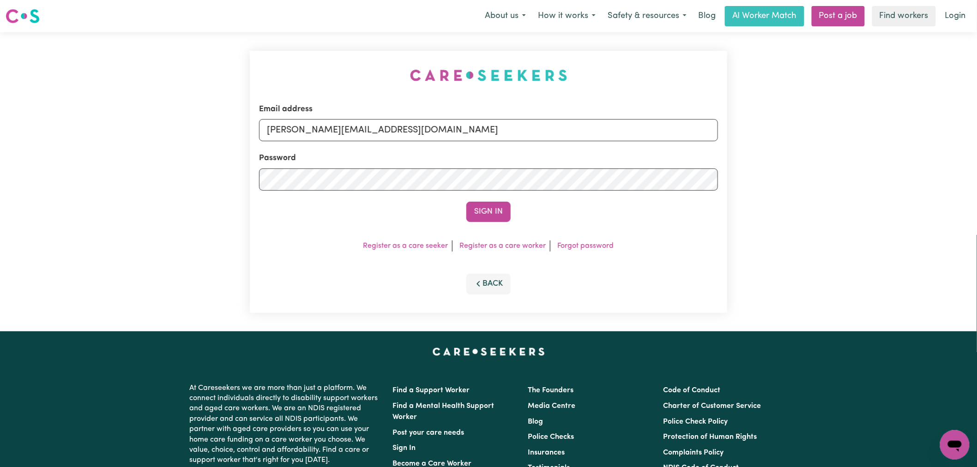
click at [477, 210] on button "Sign In" at bounding box center [488, 212] width 44 height 20
